Goal: Task Accomplishment & Management: Use online tool/utility

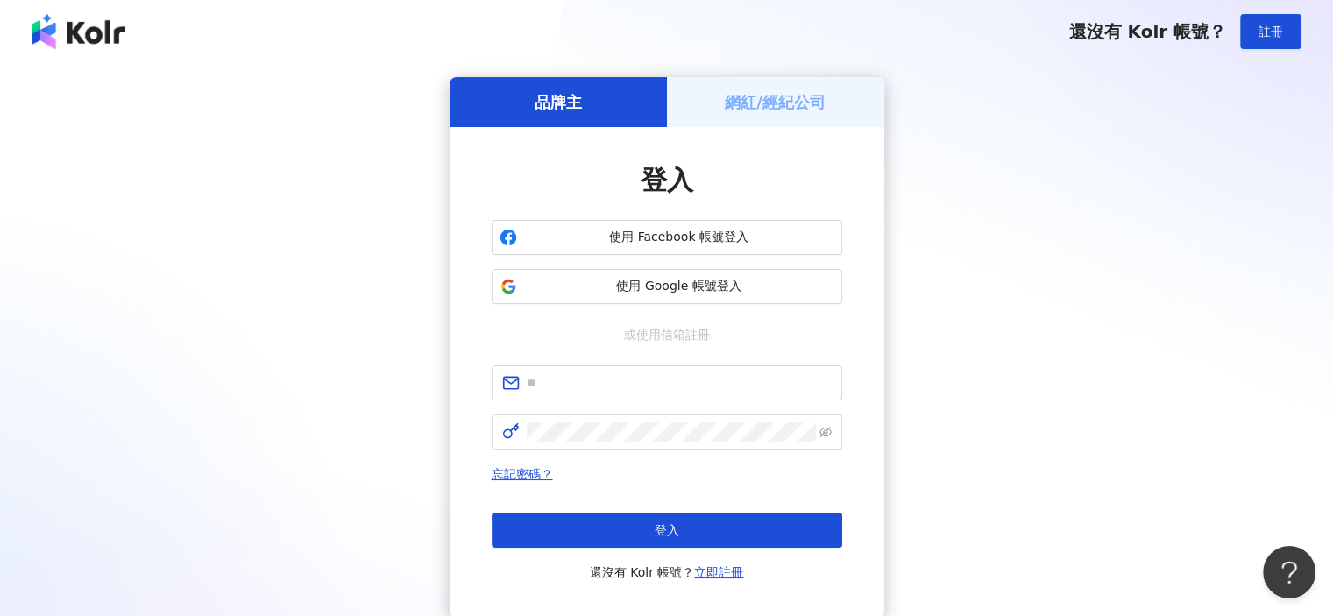
click at [752, 111] on h5 "網紅/經紀公司" at bounding box center [775, 102] width 101 height 22
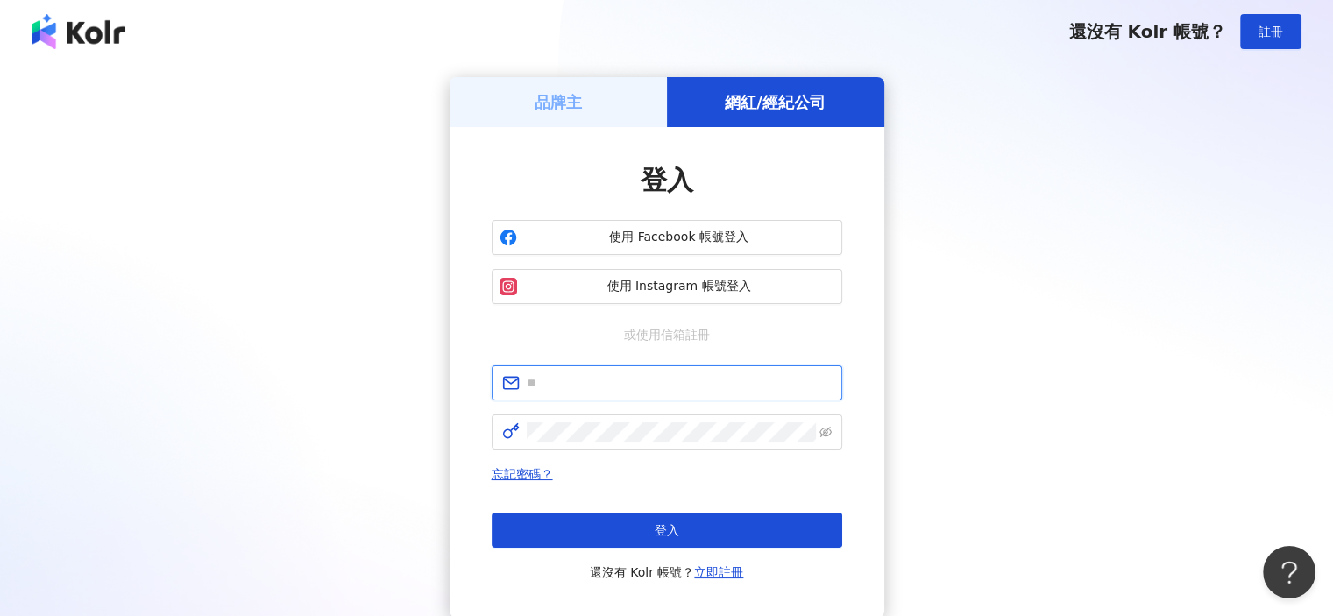
click at [679, 385] on input "text" at bounding box center [679, 382] width 305 height 19
type input "**********"
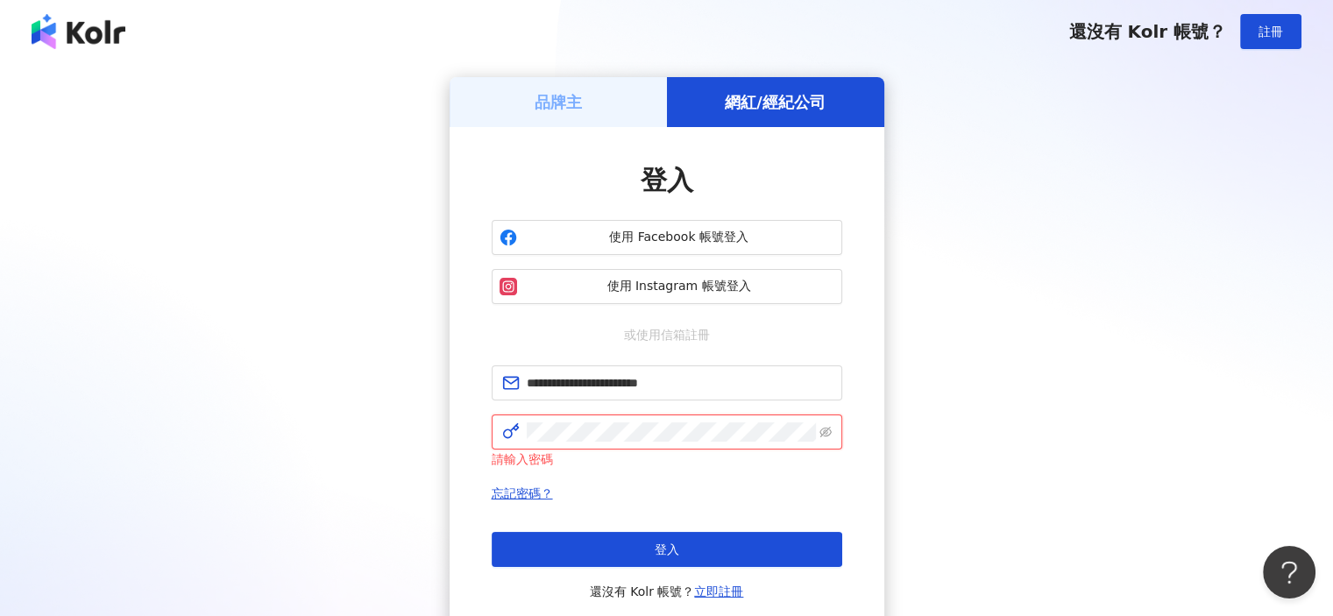
click button "登入" at bounding box center [666, 549] width 350 height 35
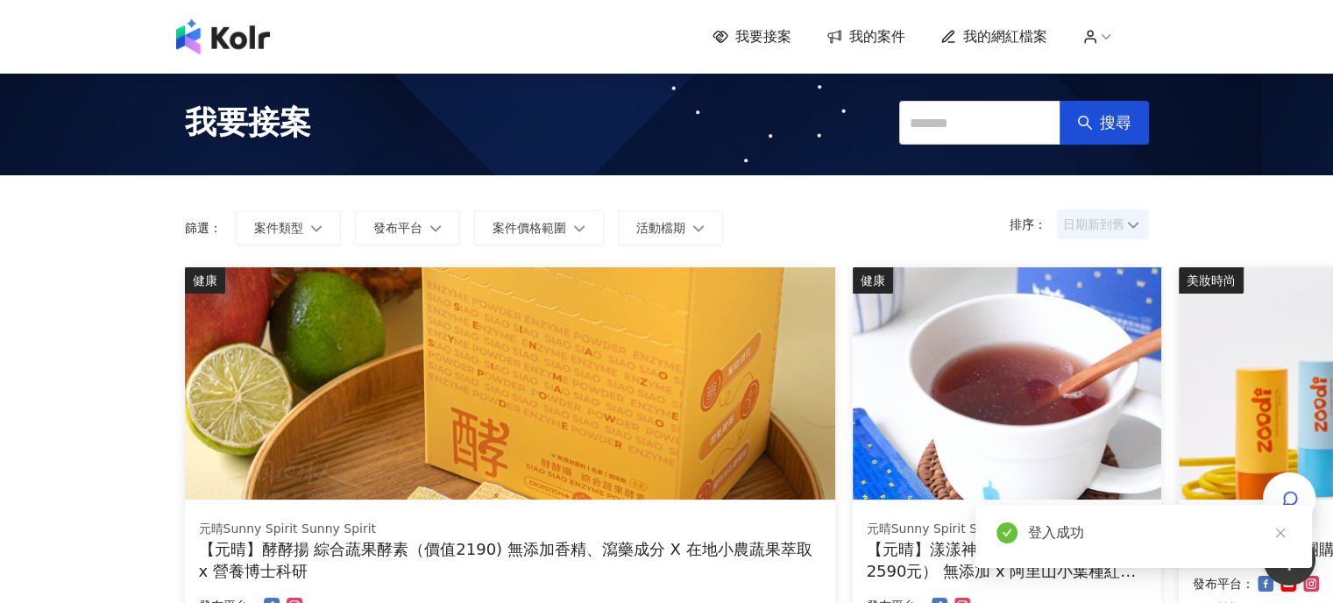
click at [1120, 220] on span "日期新到舊" at bounding box center [1103, 224] width 80 height 26
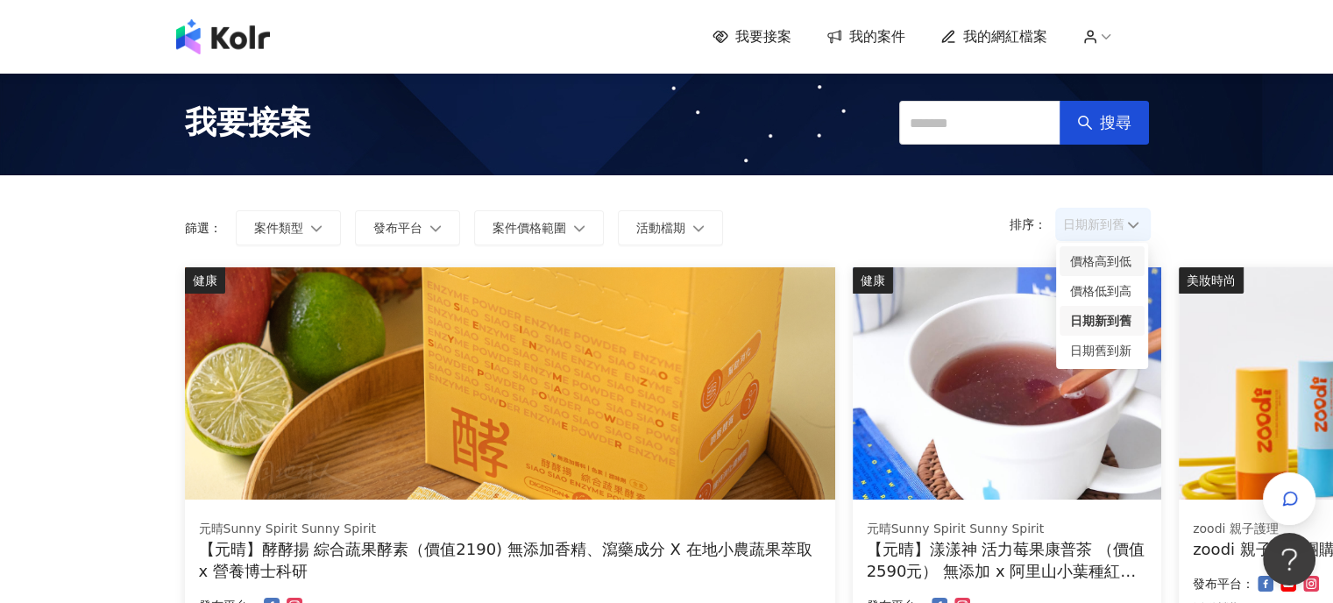
click at [1107, 259] on div "價格高到低" at bounding box center [1102, 260] width 64 height 19
